Goal: Task Accomplishment & Management: Manage account settings

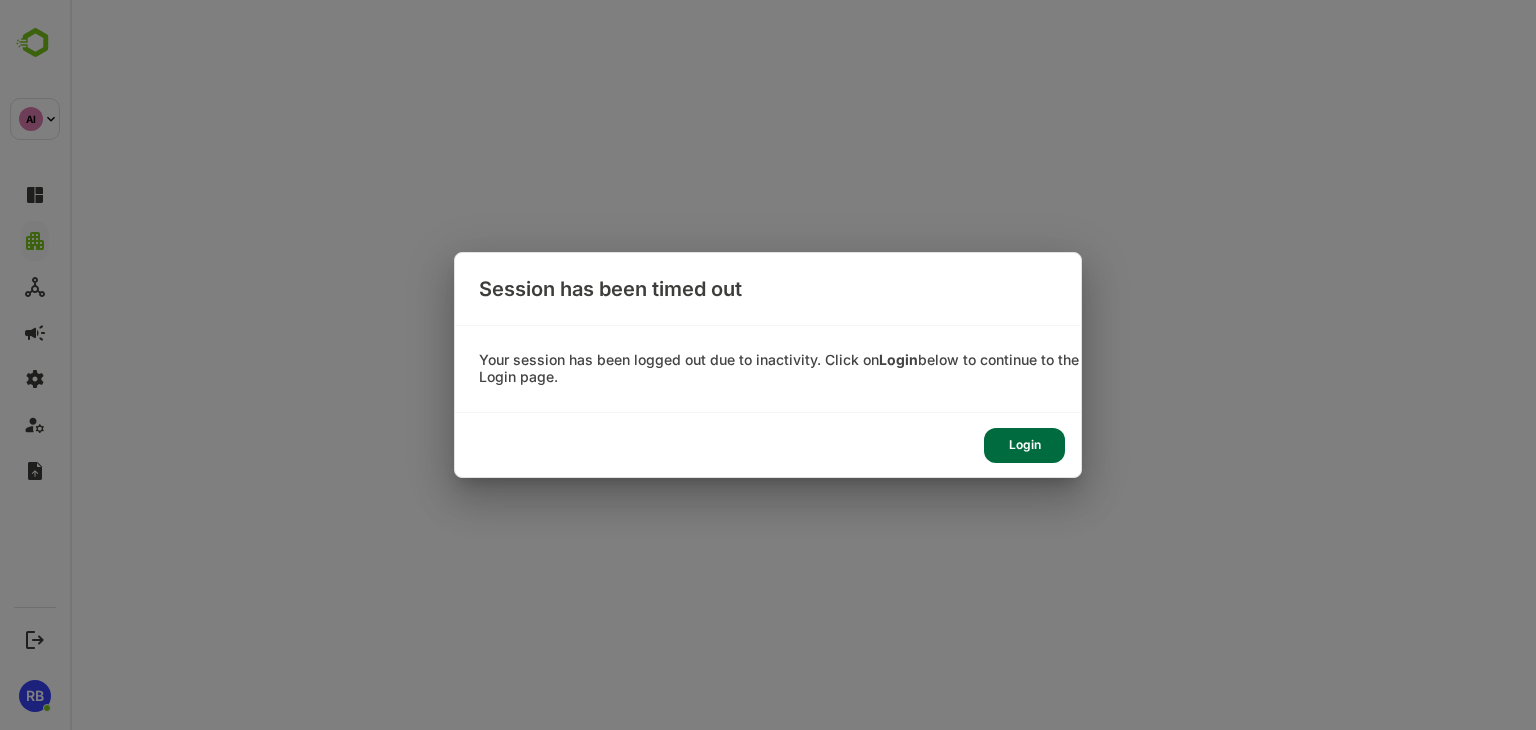
click at [1026, 447] on div "Login" at bounding box center [1024, 445] width 81 height 35
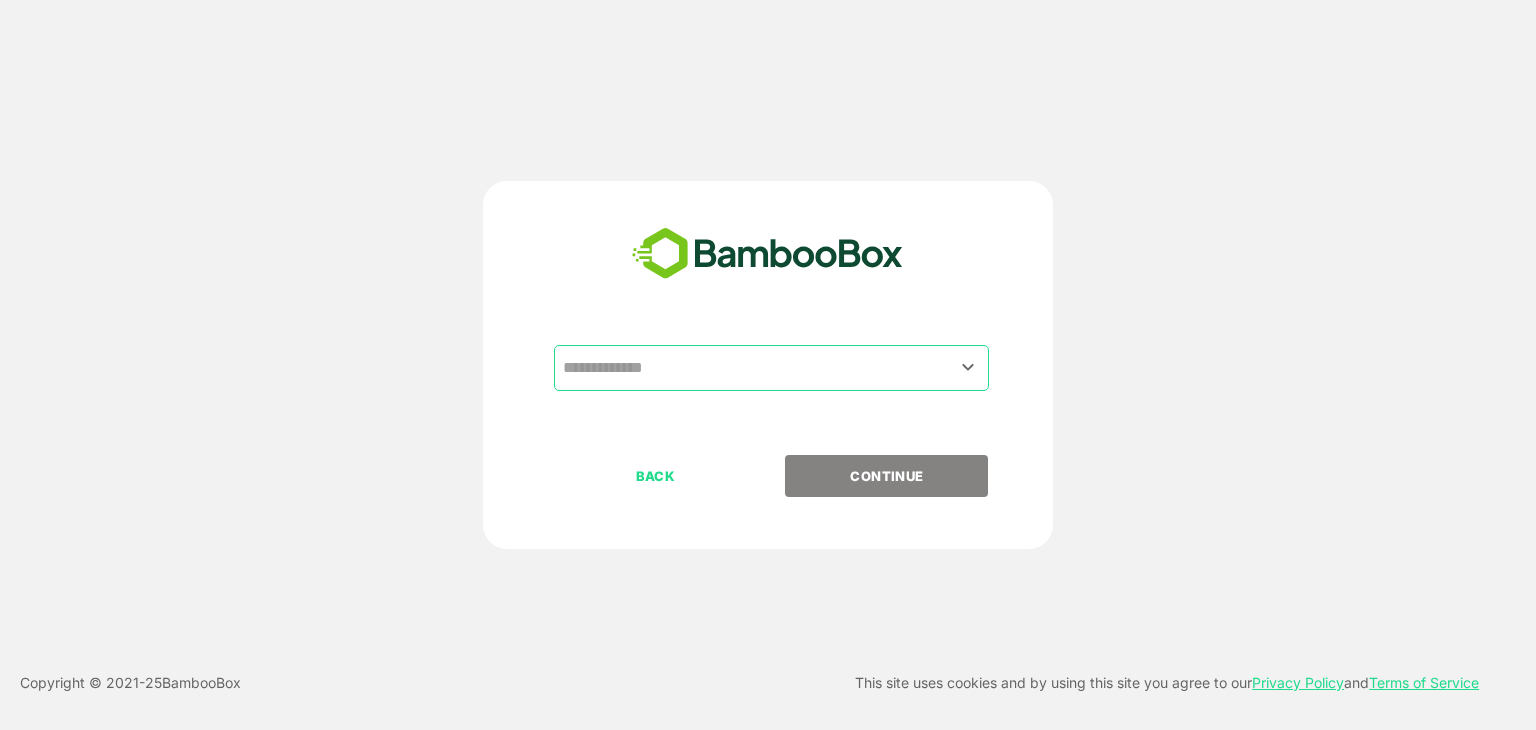
click at [750, 373] on input "text" at bounding box center [771, 368] width 427 height 38
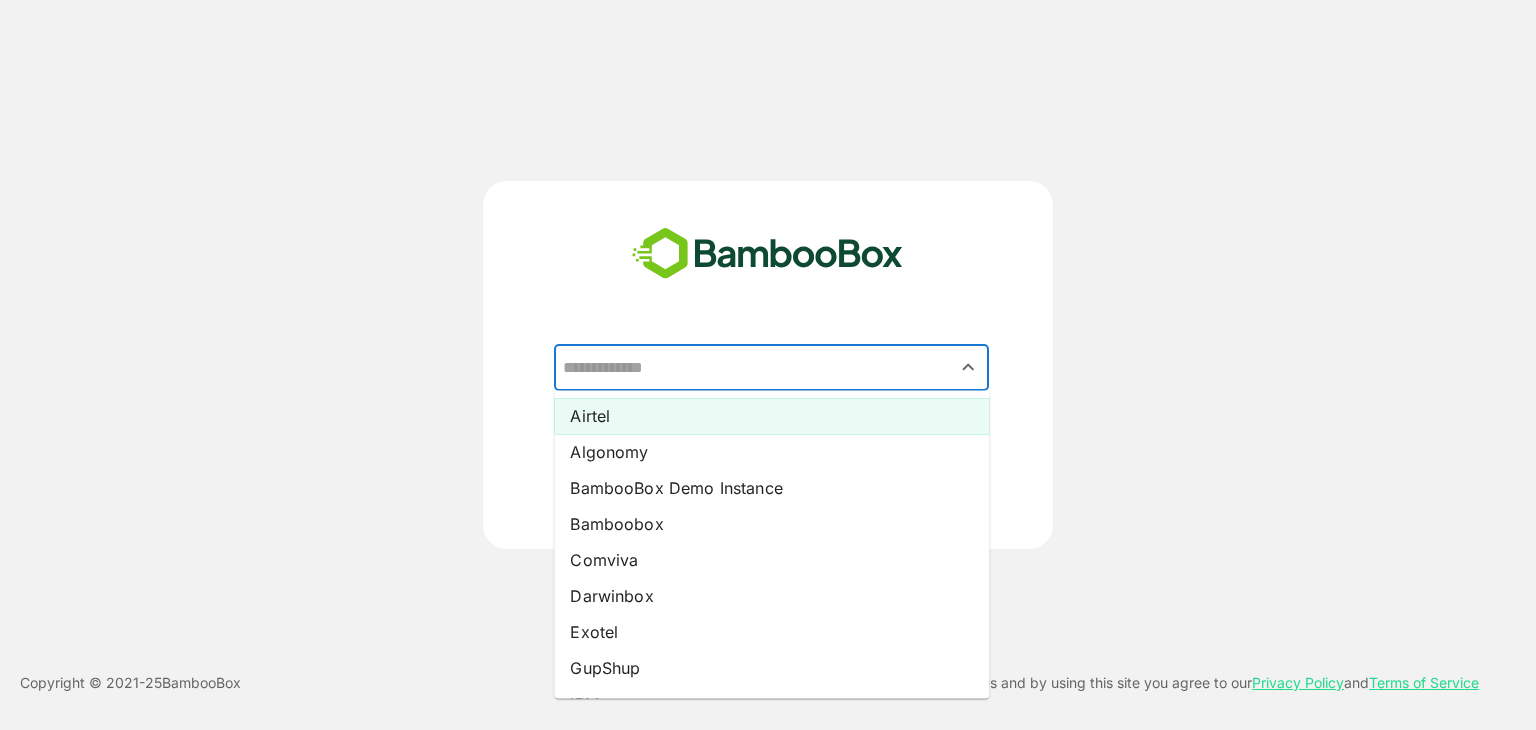
click at [702, 418] on li "Airtel" at bounding box center [771, 416] width 435 height 36
type input "******"
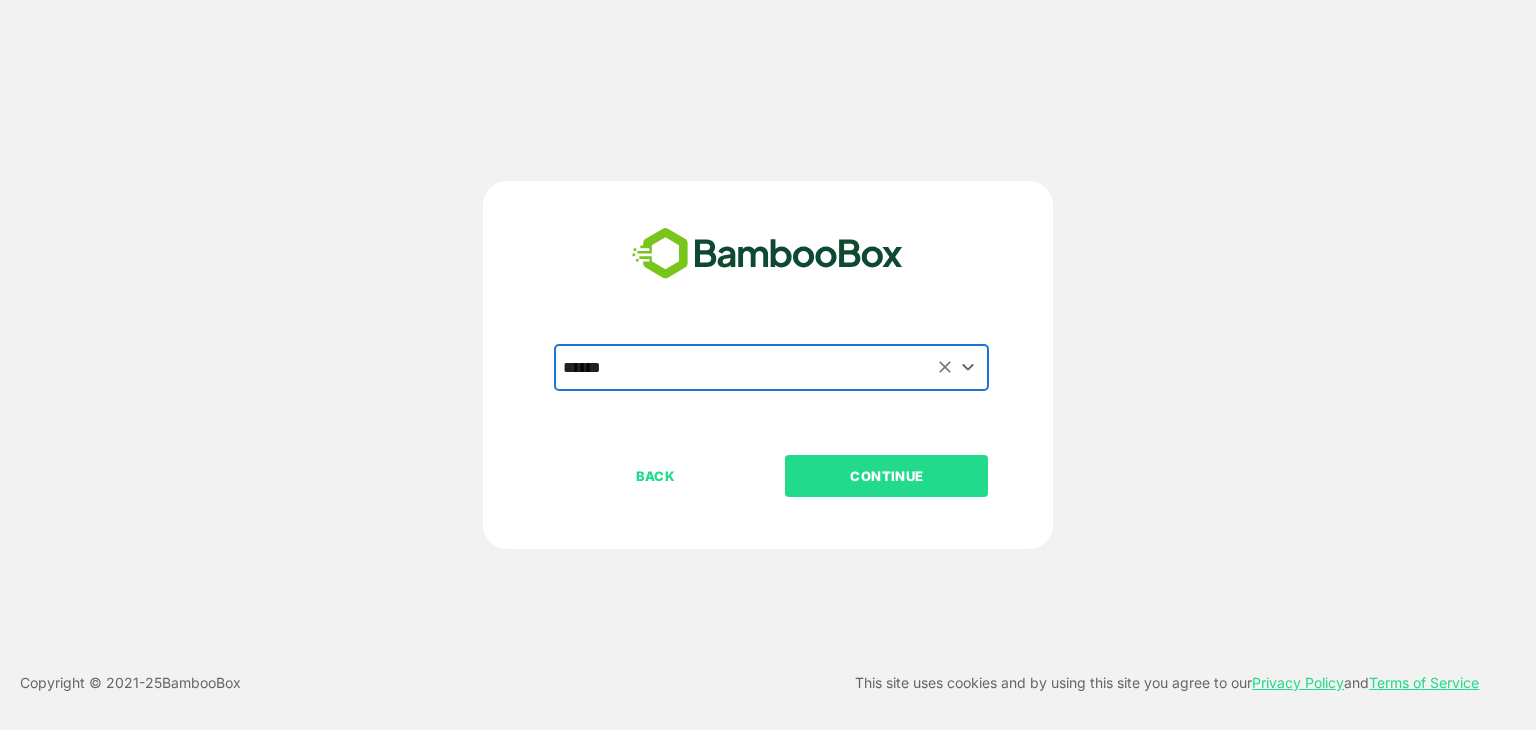
click at [858, 473] on p "CONTINUE" at bounding box center [887, 476] width 200 height 22
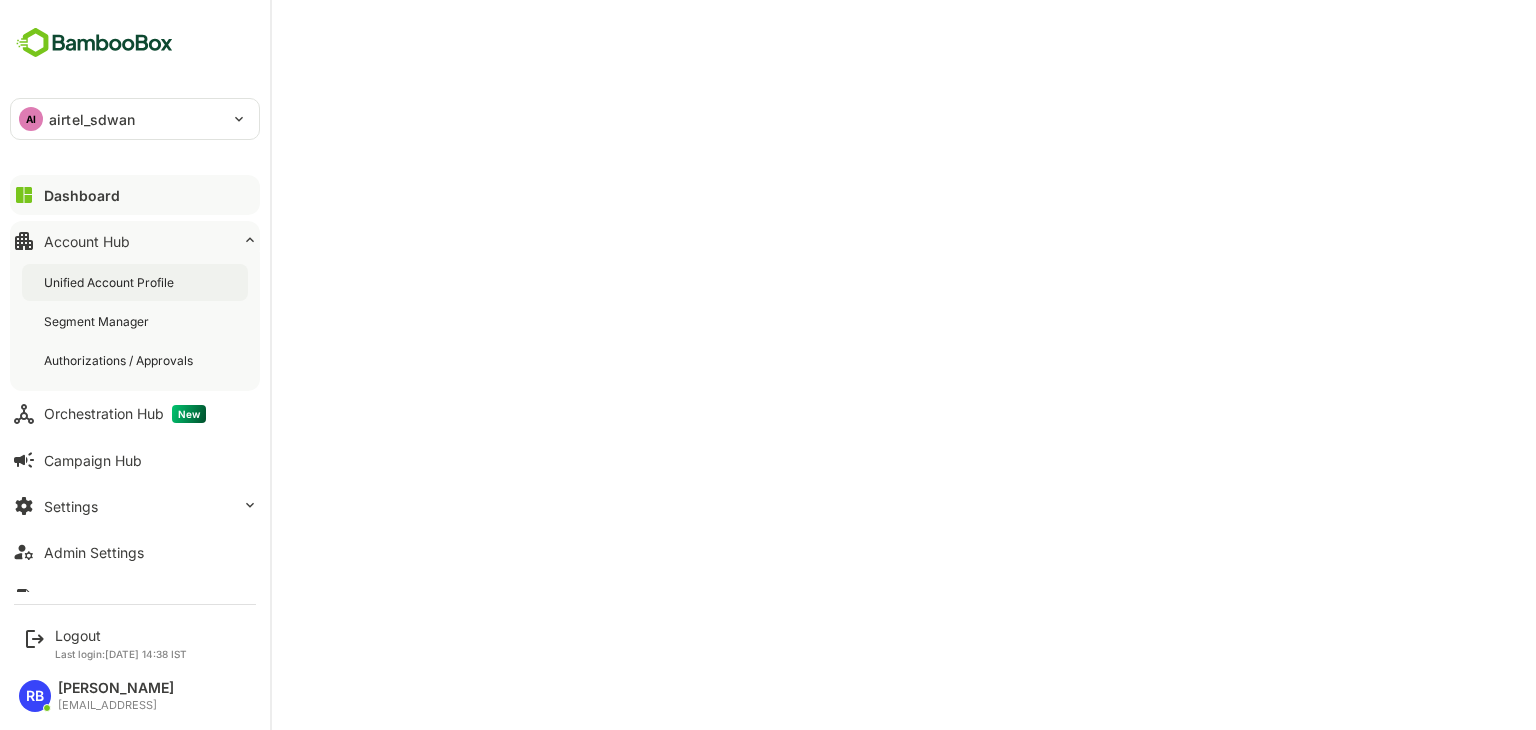
click at [137, 283] on div "Unified Account Profile" at bounding box center [111, 282] width 134 height 17
click at [114, 197] on div "Dashboard" at bounding box center [80, 195] width 72 height 17
